Goal: Task Accomplishment & Management: Manage account settings

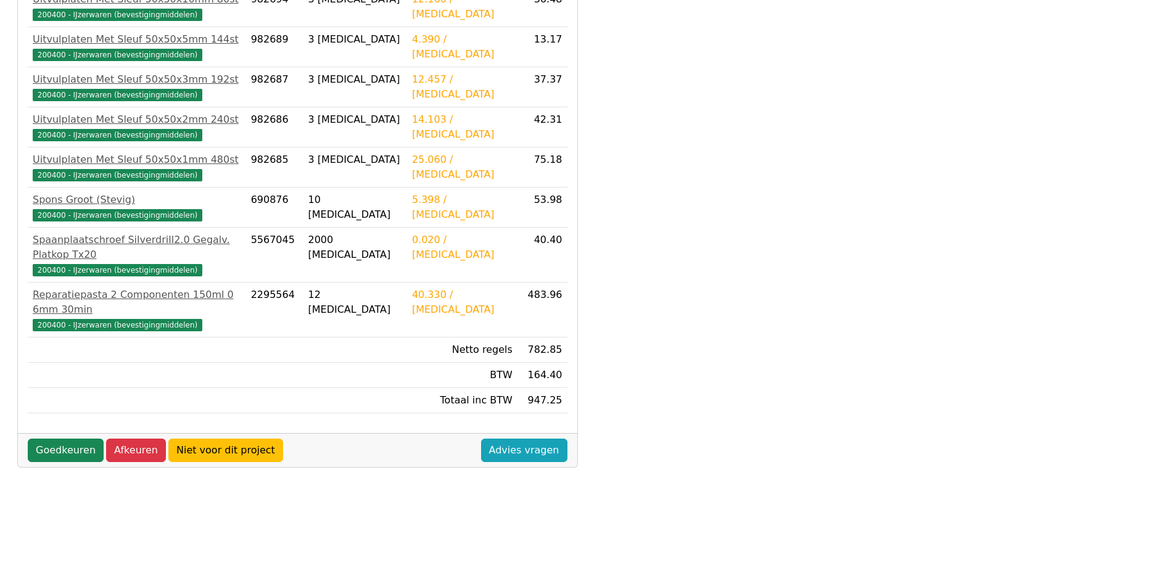
scroll to position [308, 0]
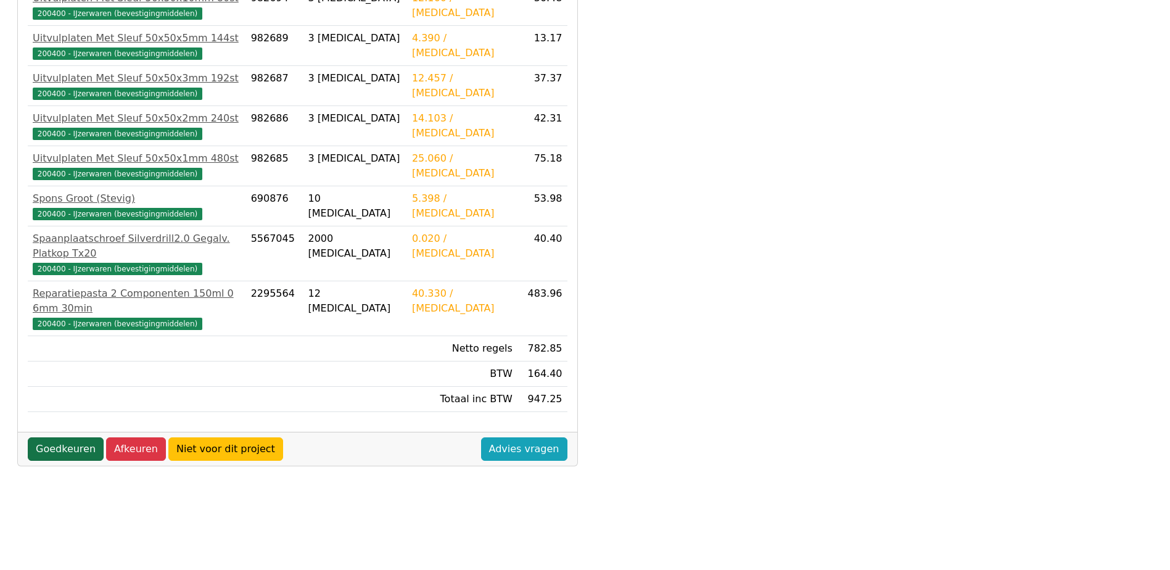
click at [56, 437] on link "Goedkeuren" at bounding box center [66, 448] width 76 height 23
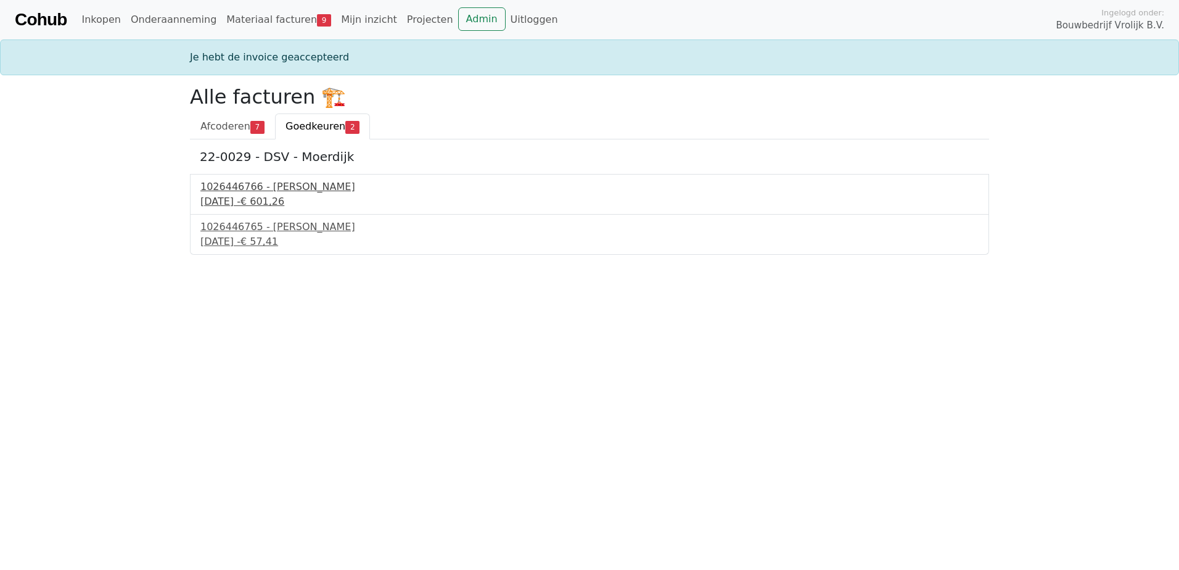
click at [289, 199] on div "[DATE] - € 601,26" at bounding box center [589, 201] width 778 height 15
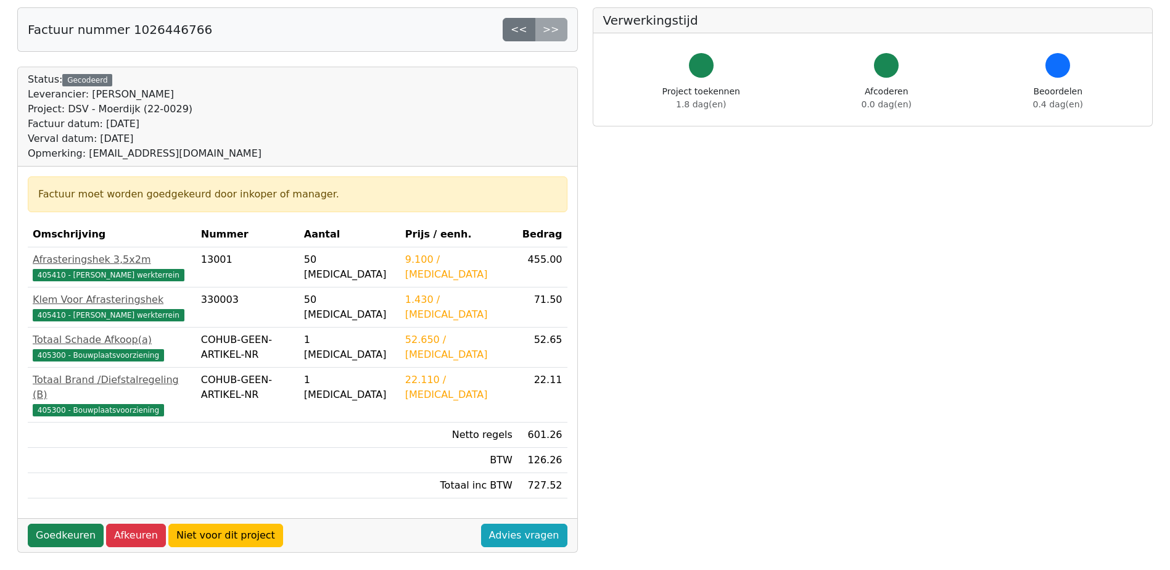
scroll to position [123, 0]
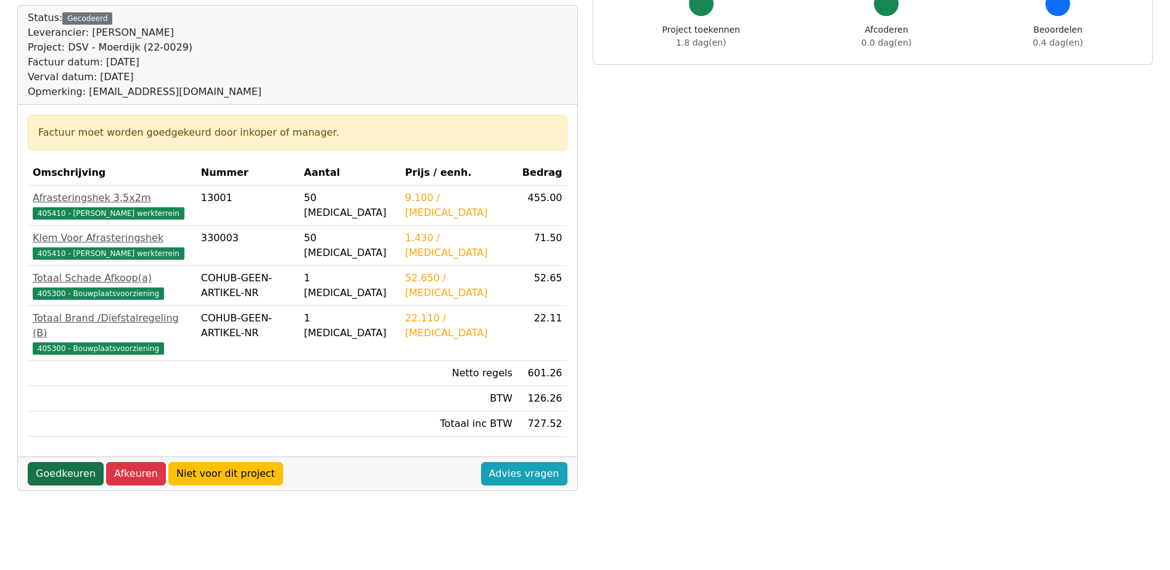
click at [66, 462] on link "Goedkeuren" at bounding box center [66, 473] width 76 height 23
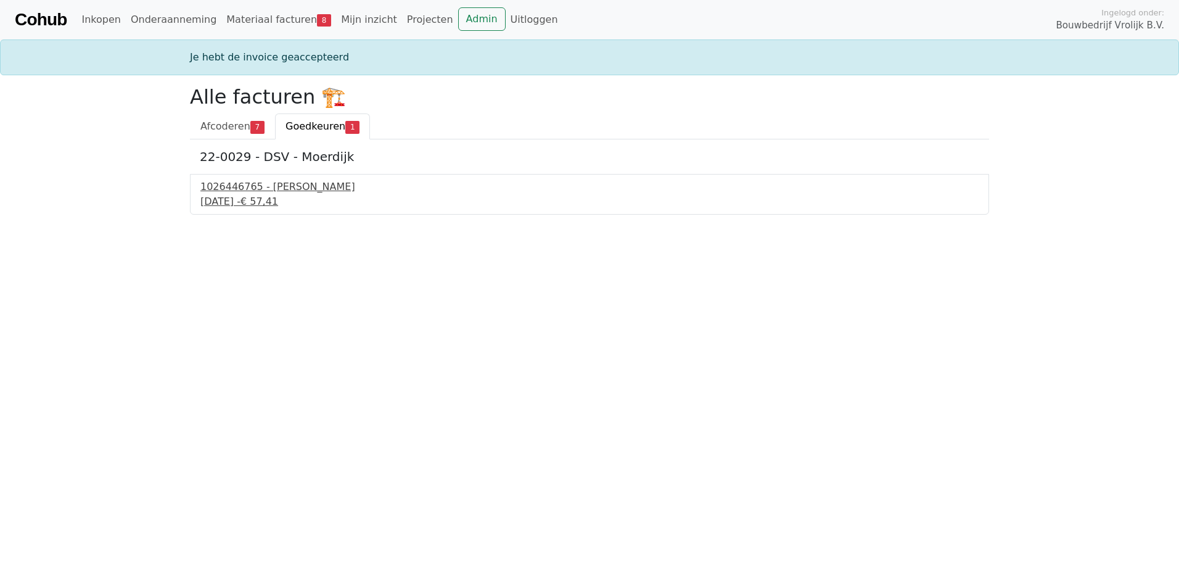
click at [234, 194] on div "24 september 2025 - € 57,41" at bounding box center [589, 201] width 778 height 15
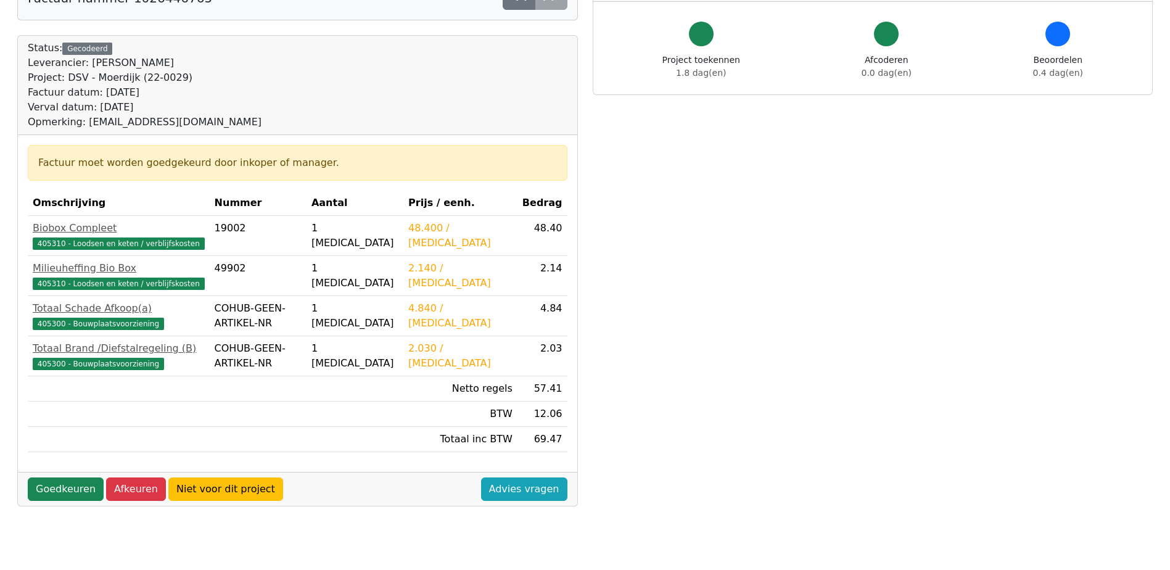
scroll to position [123, 0]
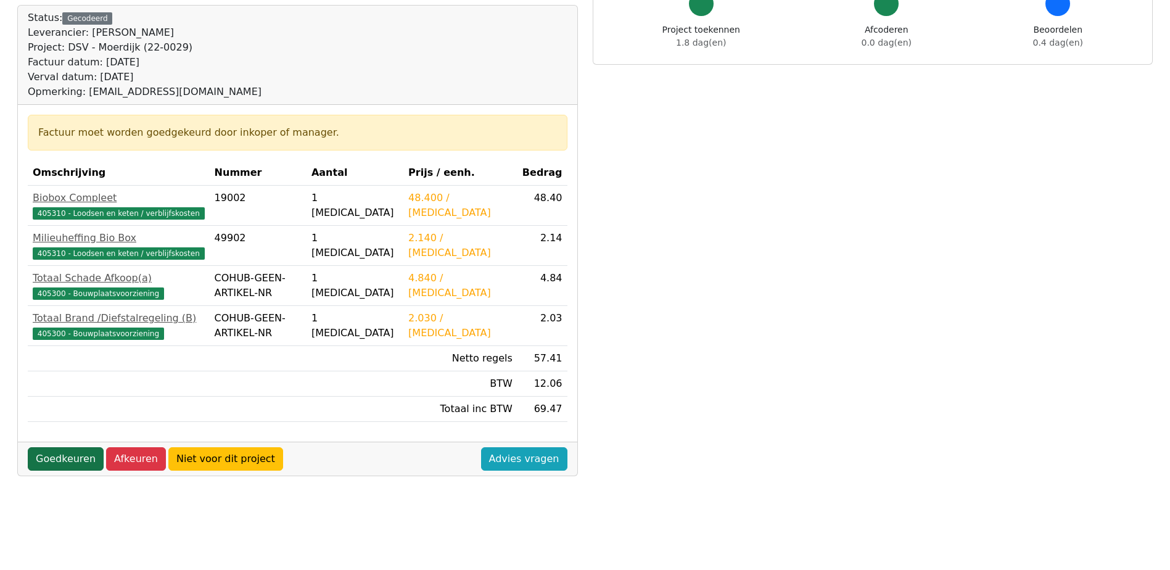
click at [60, 456] on link "Goedkeuren" at bounding box center [66, 458] width 76 height 23
